Goal: Check status

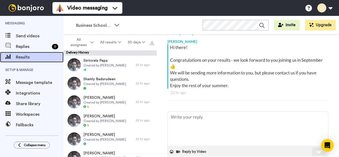
click at [38, 55] on span "Results" at bounding box center [40, 57] width 48 height 6
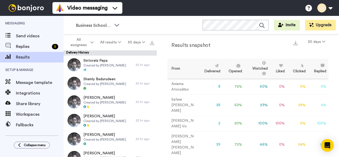
scroll to position [30, 0]
